Goal: Information Seeking & Learning: Learn about a topic

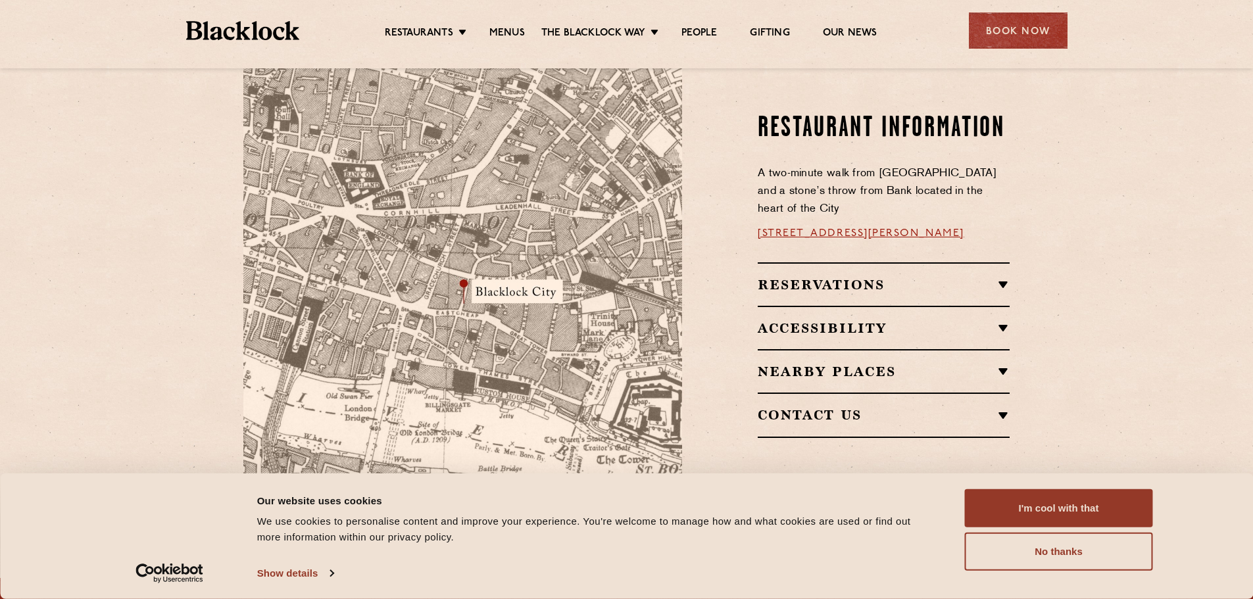
scroll to position [729, 0]
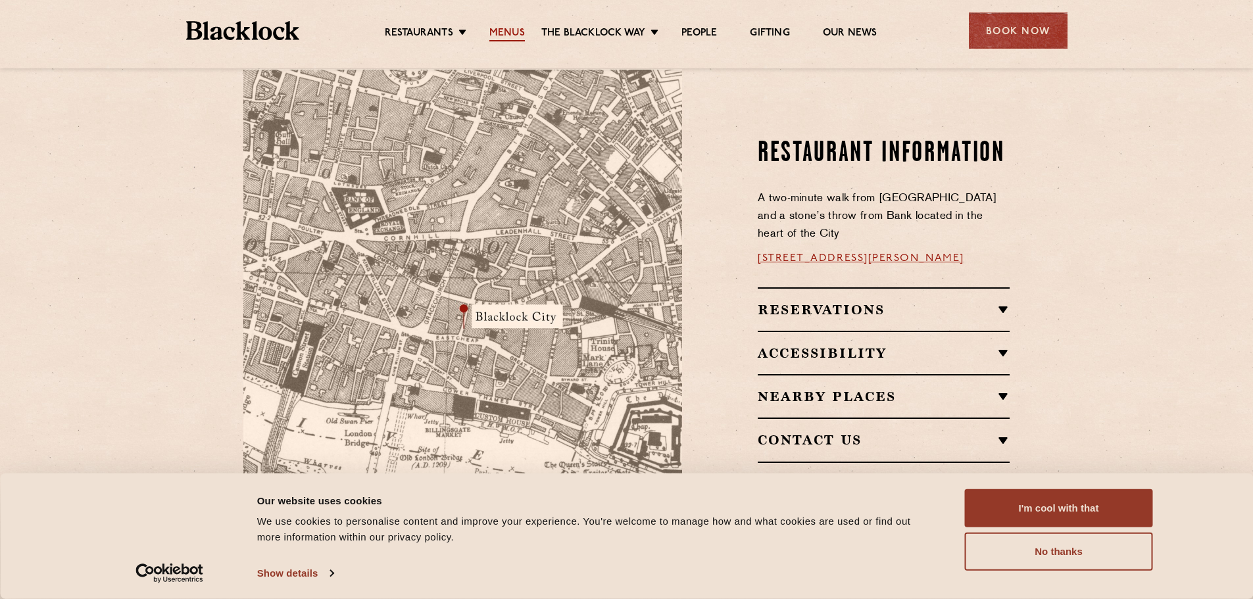
click at [504, 28] on link "Menus" at bounding box center [507, 34] width 36 height 14
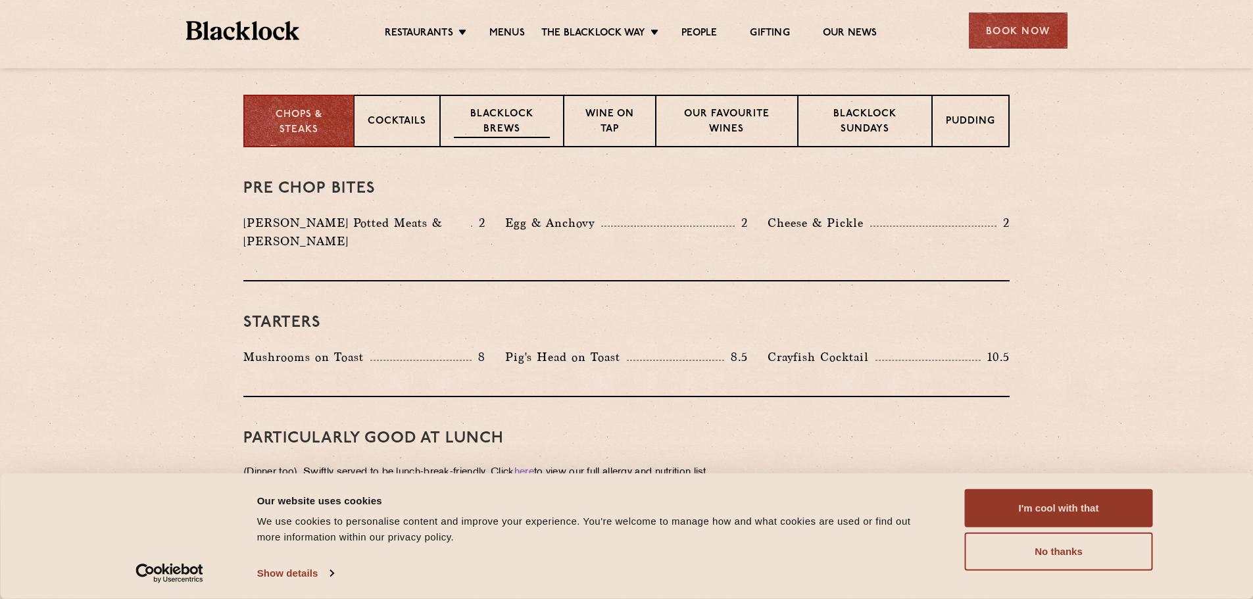
scroll to position [526, 0]
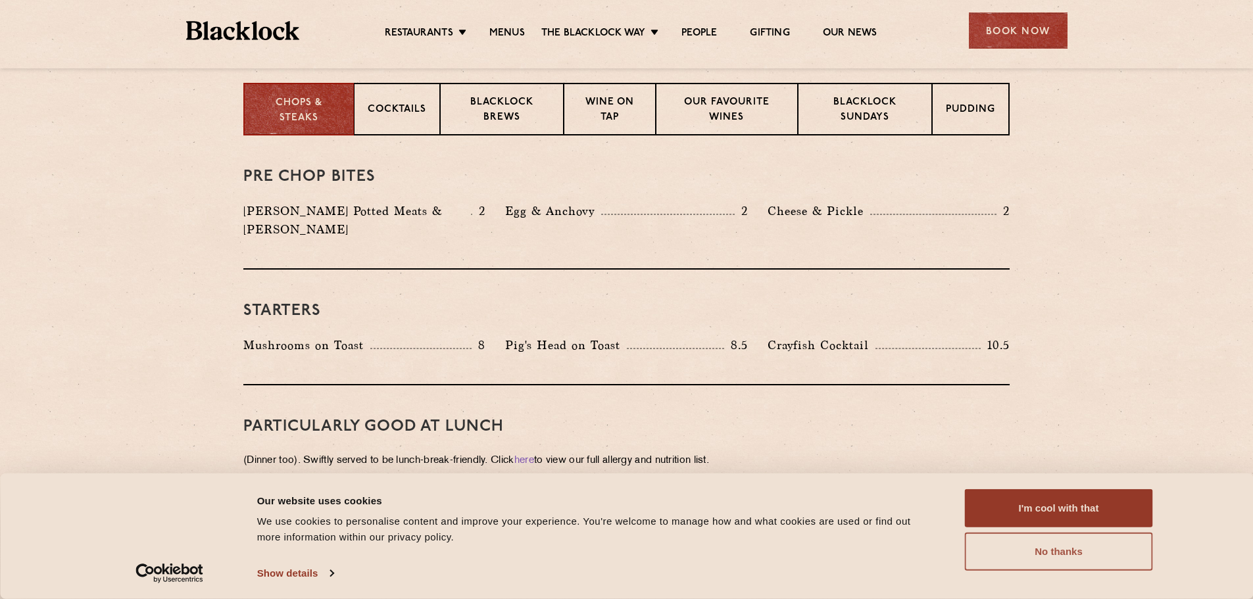
click at [1042, 552] on button "No thanks" at bounding box center [1059, 552] width 188 height 38
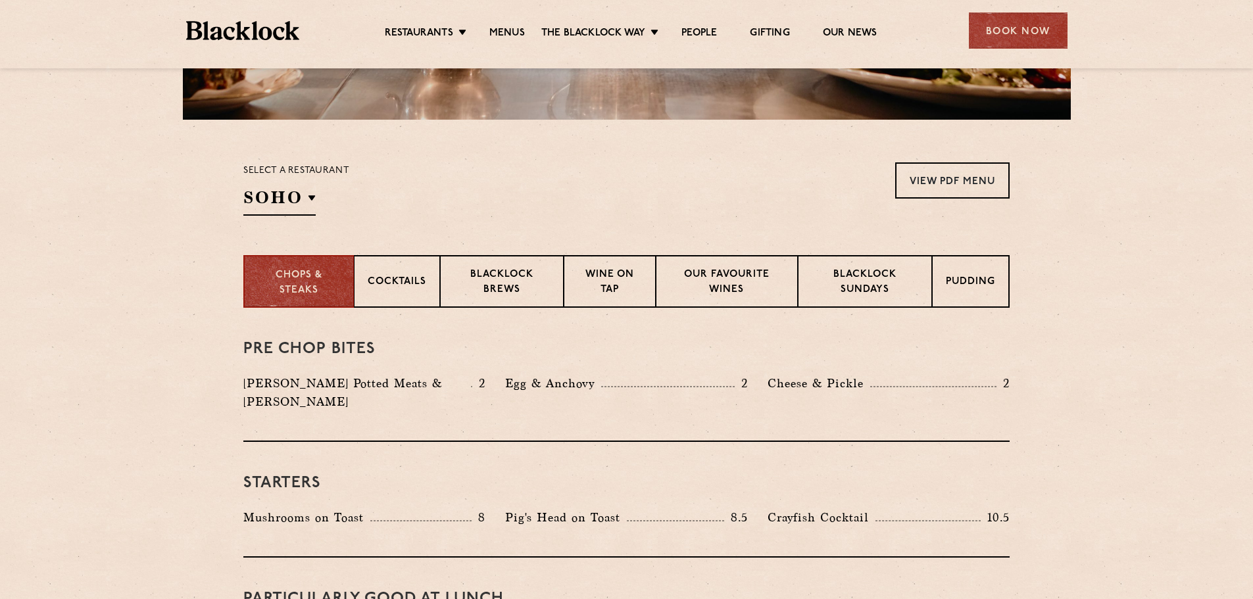
scroll to position [329, 0]
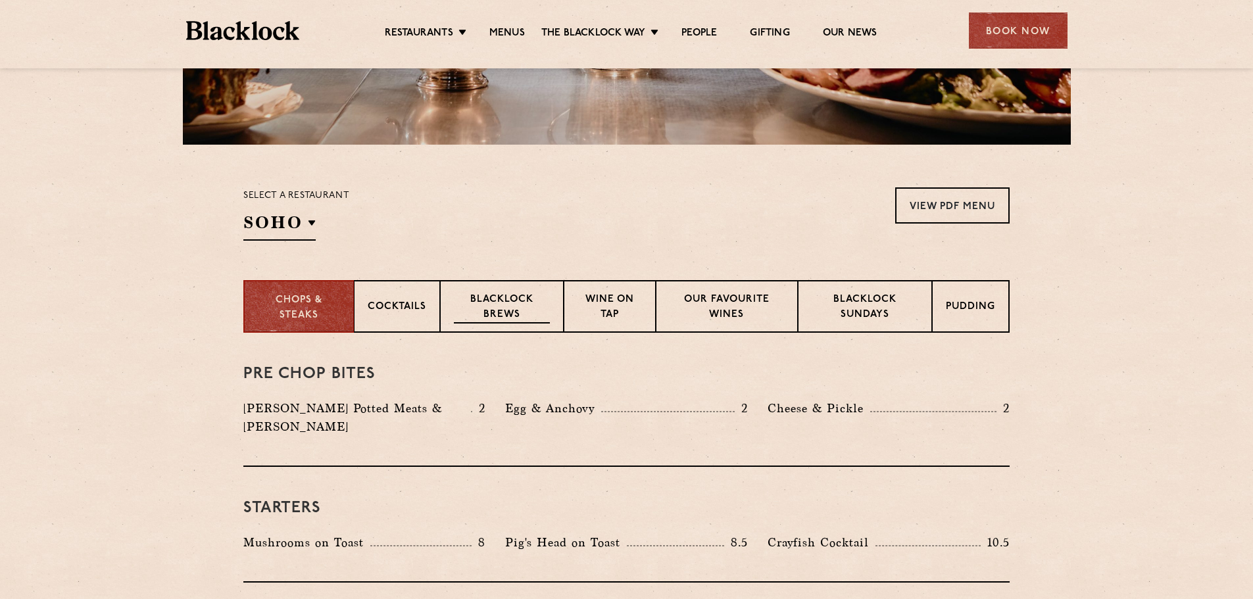
click at [481, 298] on p "Blacklock Brews" at bounding box center [502, 308] width 96 height 31
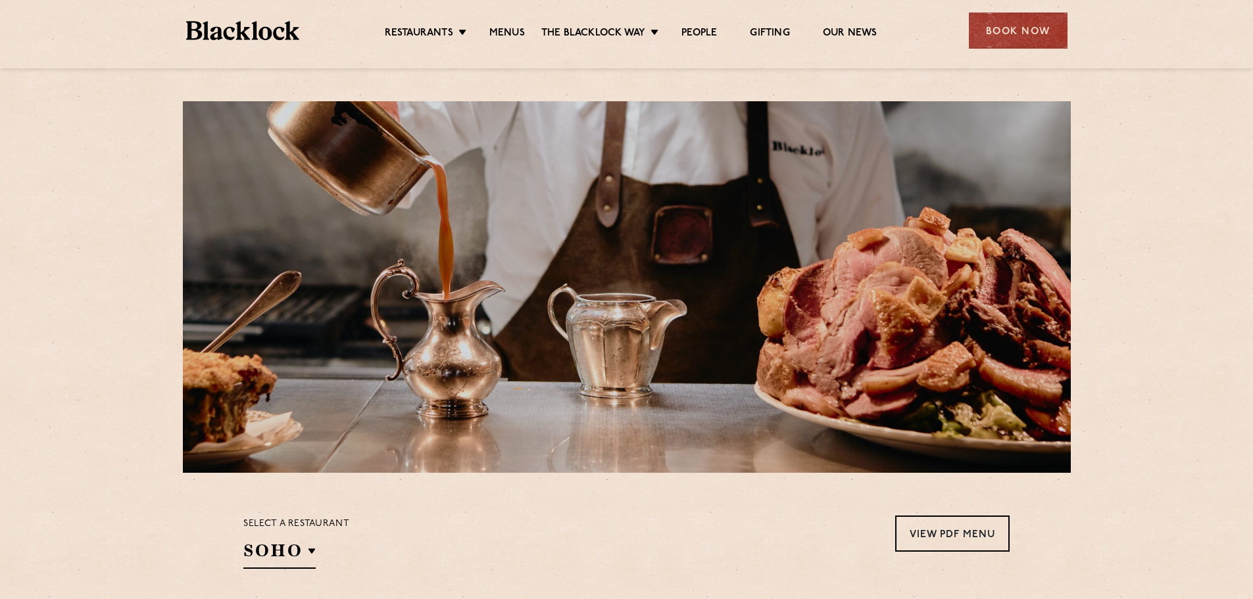
scroll to position [0, 0]
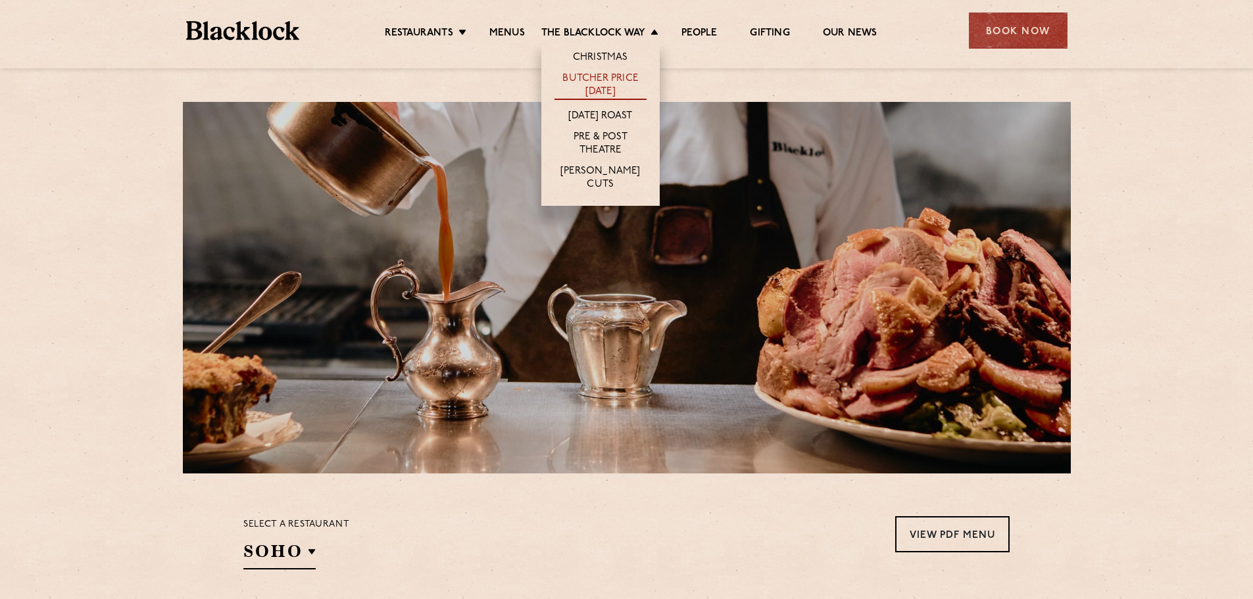
click at [605, 79] on link "Butcher Price [DATE]" at bounding box center [600, 86] width 92 height 28
